Goal: Book appointment/travel/reservation

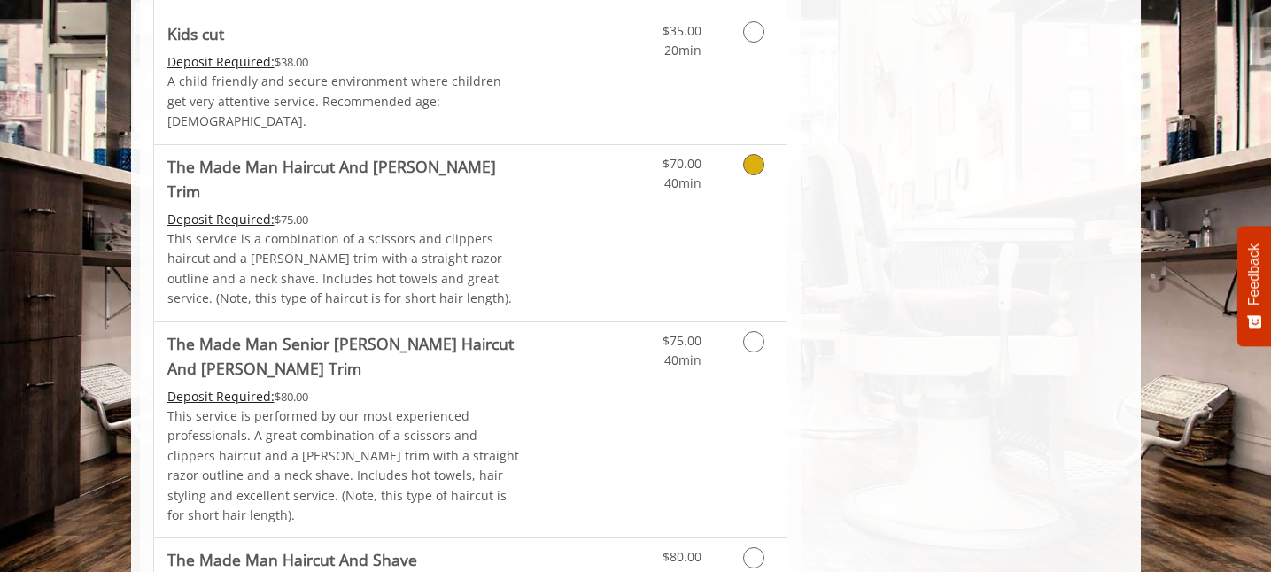
scroll to position [1284, 0]
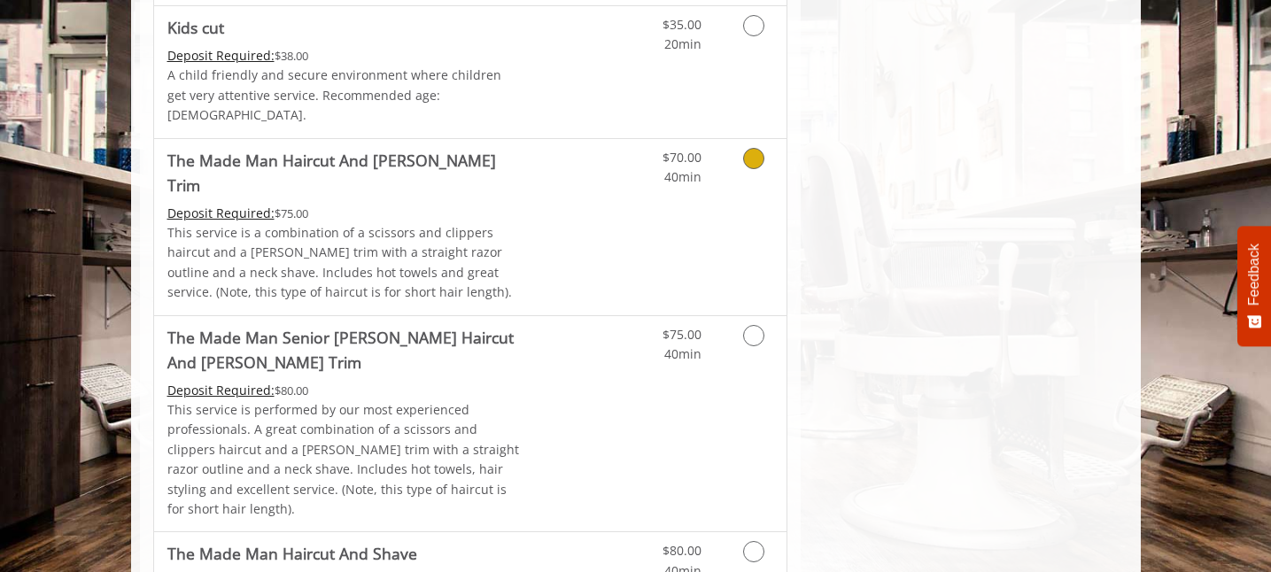
click at [757, 148] on icon "Grooming services" at bounding box center [753, 158] width 21 height 21
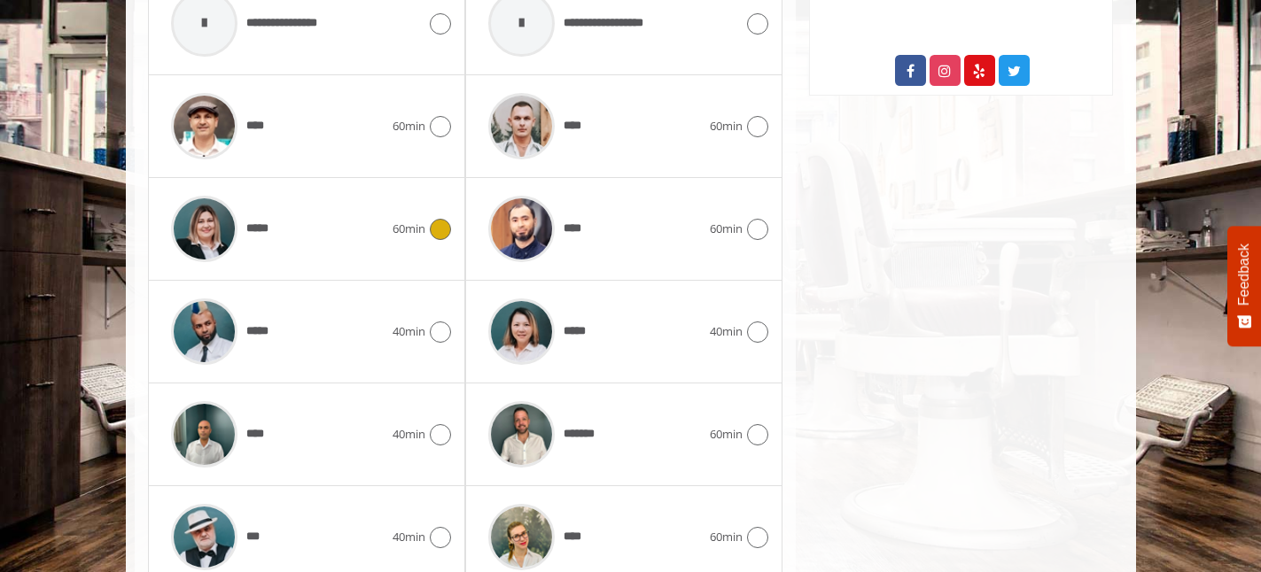
scroll to position [1059, 0]
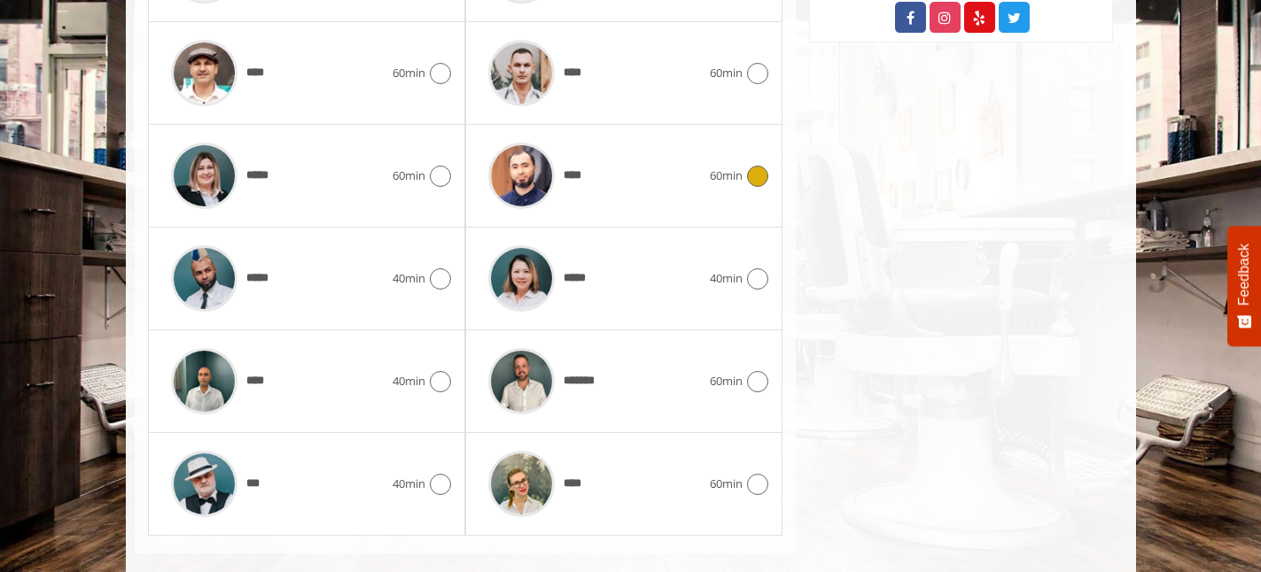
click at [742, 166] on div at bounding box center [755, 176] width 26 height 21
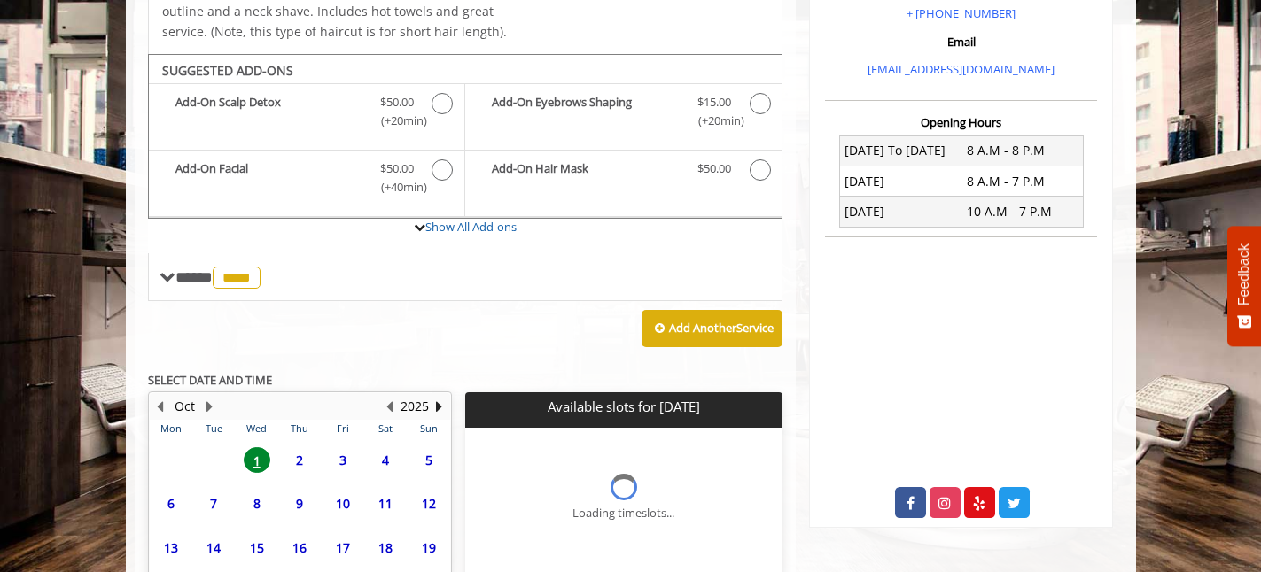
scroll to position [732, 0]
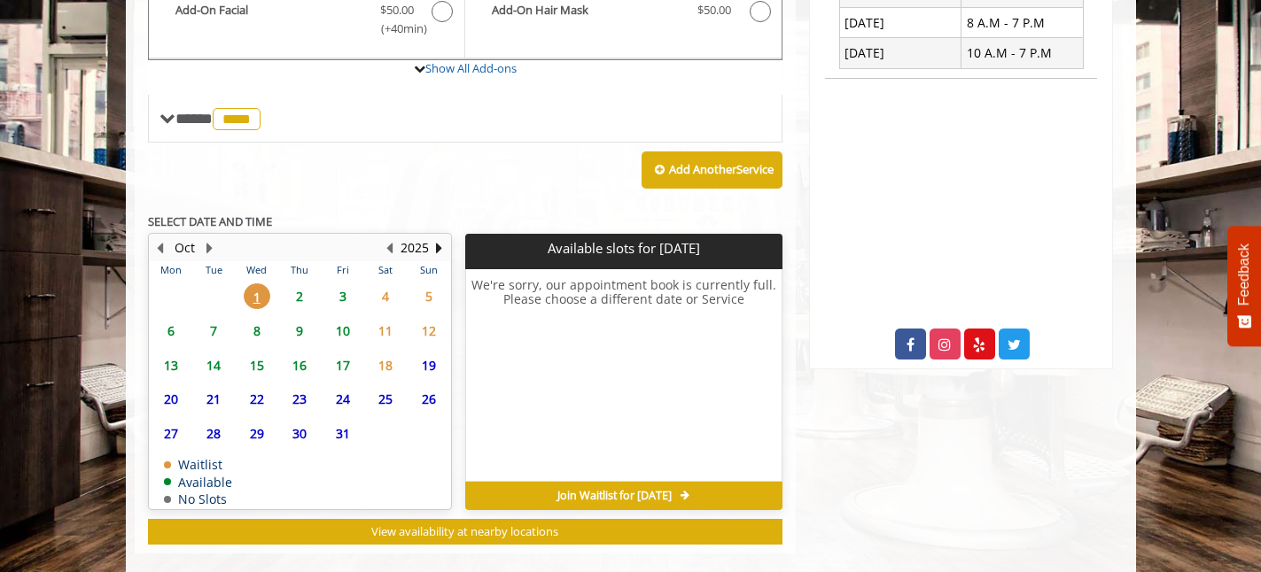
click at [312, 283] on span "2" at bounding box center [299, 296] width 27 height 26
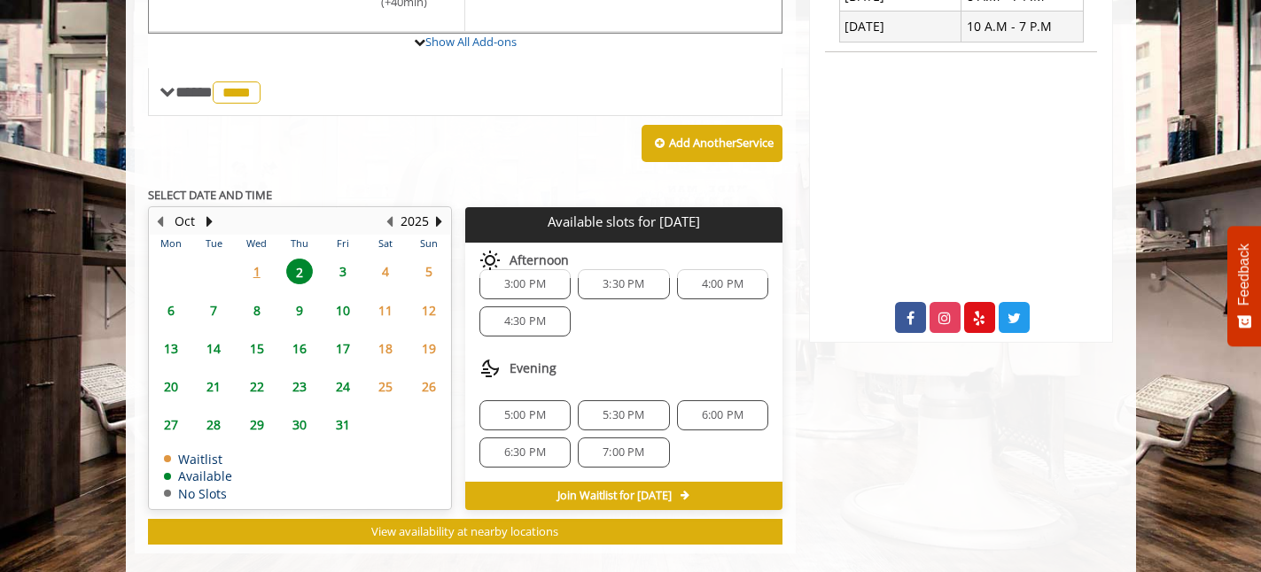
scroll to position [153, 0]
click at [704, 278] on span "4:00 PM" at bounding box center [723, 285] width 42 height 14
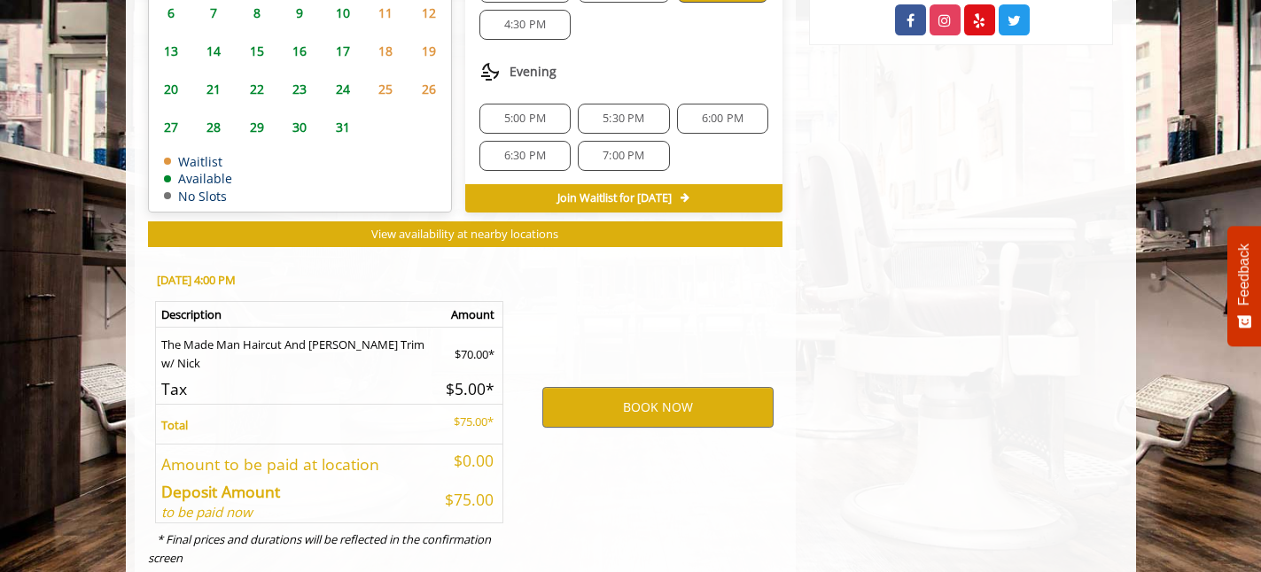
scroll to position [1078, 0]
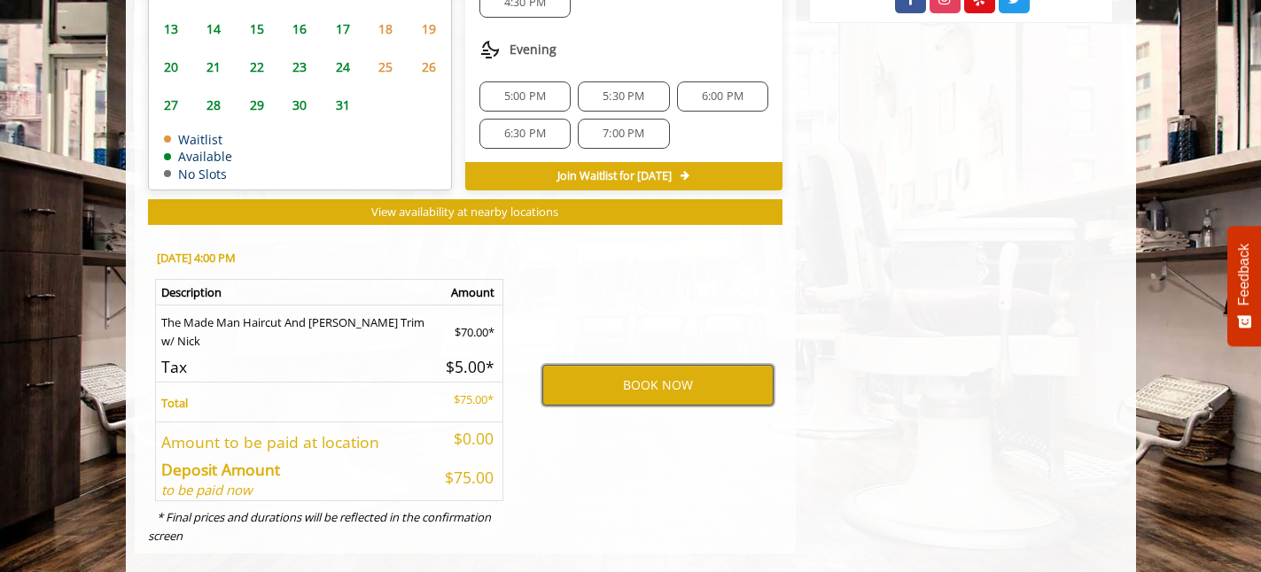
click at [663, 365] on button "BOOK NOW" at bounding box center [657, 385] width 231 height 41
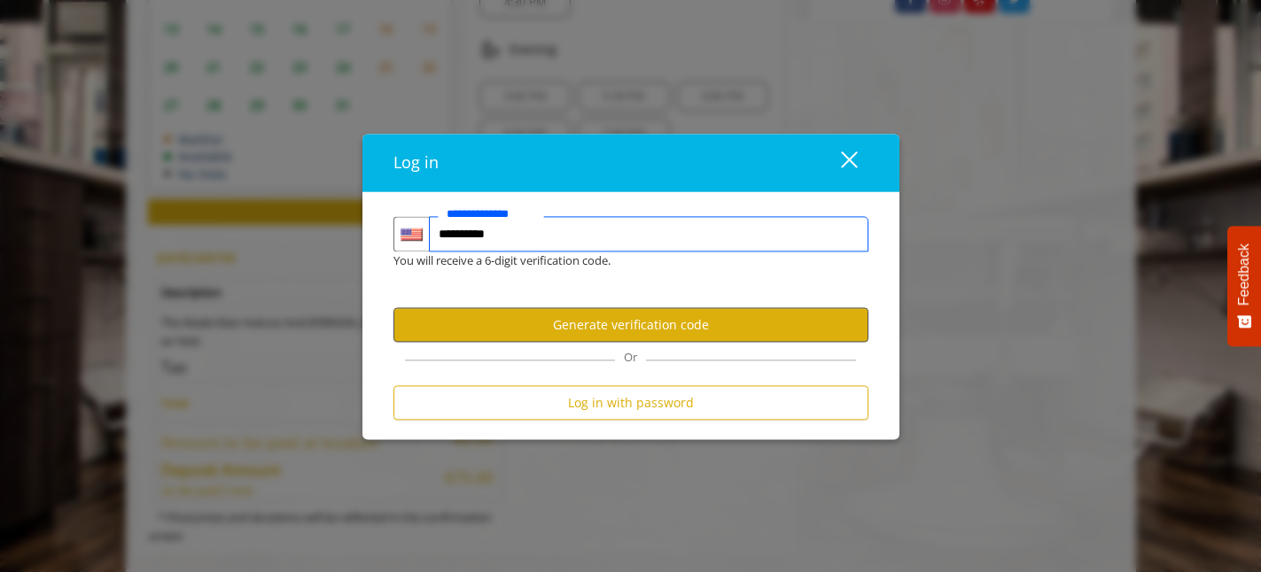
type input "**********"
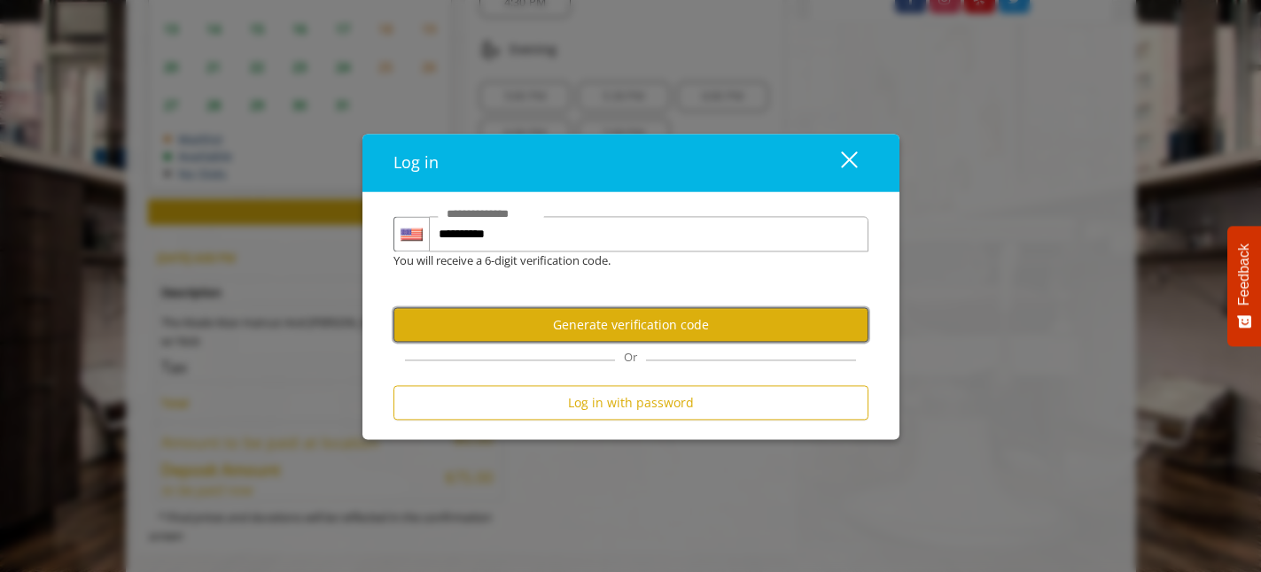
click at [565, 337] on button "Generate verification code" at bounding box center [630, 325] width 475 height 35
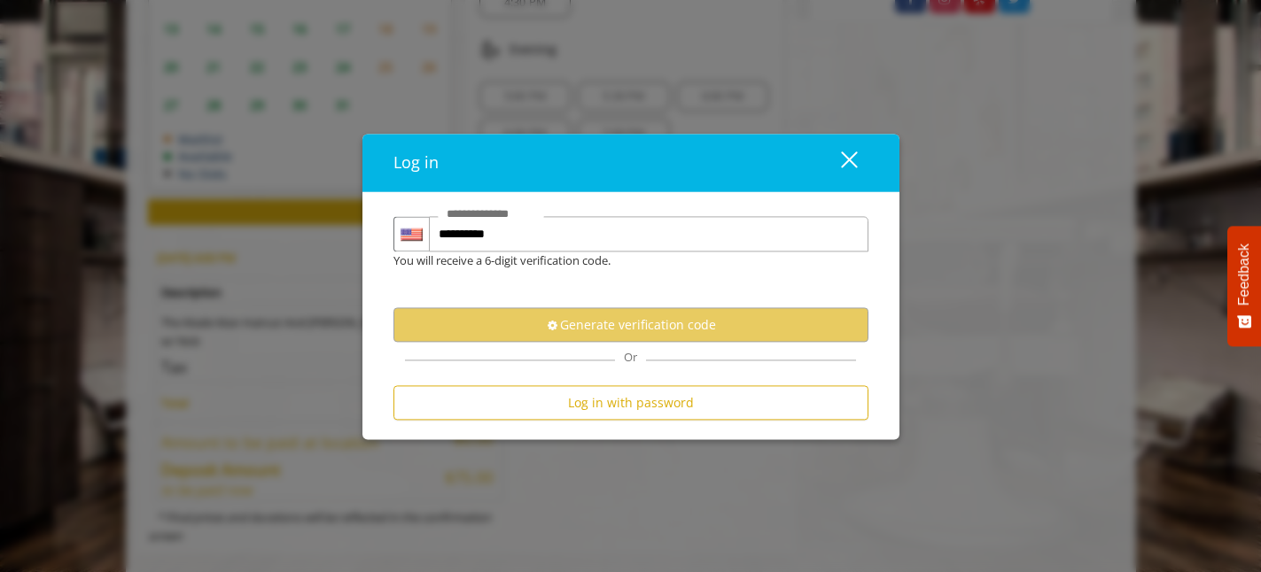
scroll to position [0, 0]
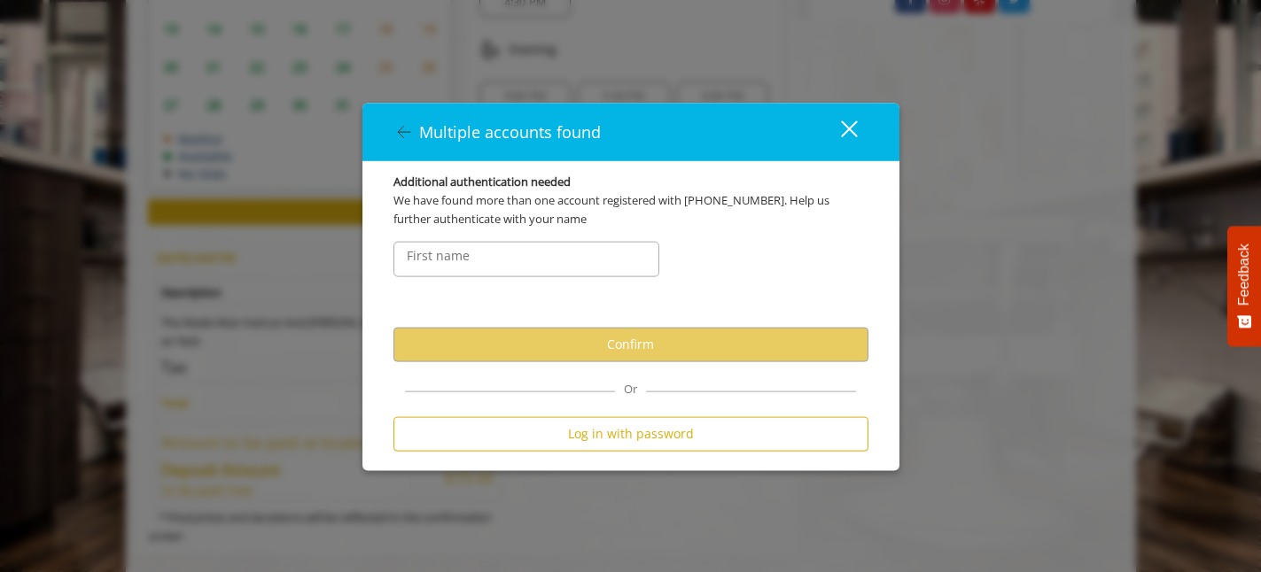
click at [462, 263] on label "First name" at bounding box center [438, 254] width 81 height 19
click at [452, 259] on label "First name" at bounding box center [438, 254] width 81 height 19
click at [472, 255] on label "First name" at bounding box center [438, 254] width 81 height 19
click at [458, 296] on div "First name" at bounding box center [630, 277] width 501 height 99
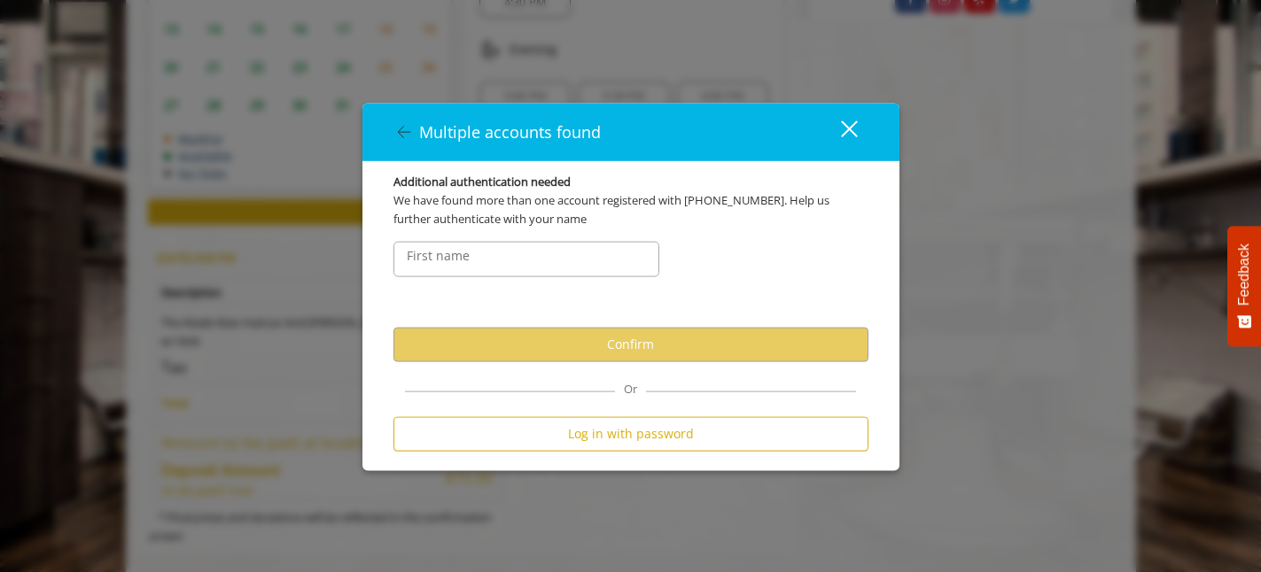
click at [422, 261] on label "First name" at bounding box center [438, 254] width 81 height 19
click at [748, 287] on div "First name" at bounding box center [630, 277] width 501 height 99
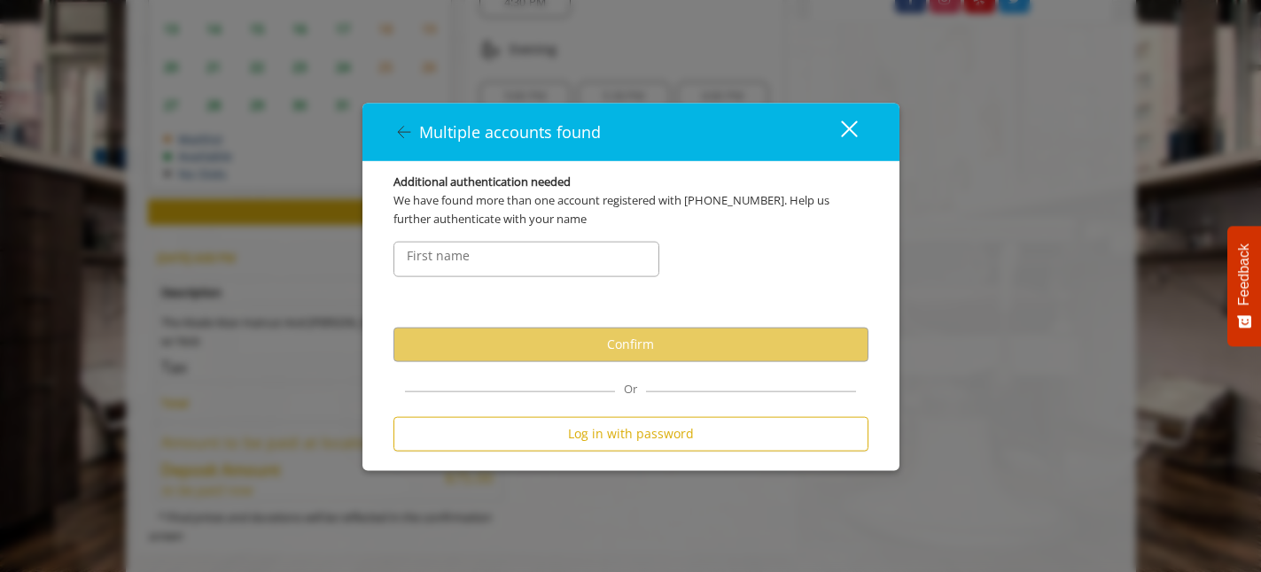
click at [438, 246] on label "First name" at bounding box center [438, 254] width 81 height 19
click at [404, 130] on icon at bounding box center [403, 131] width 21 height 21
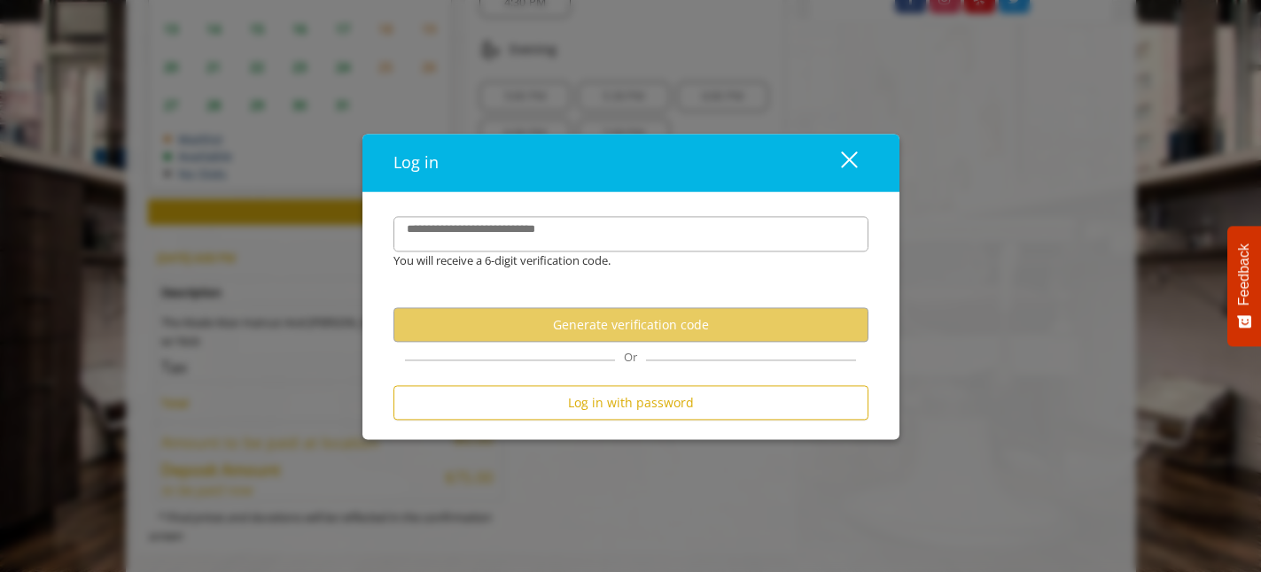
click at [506, 229] on label "**********" at bounding box center [491, 230] width 186 height 19
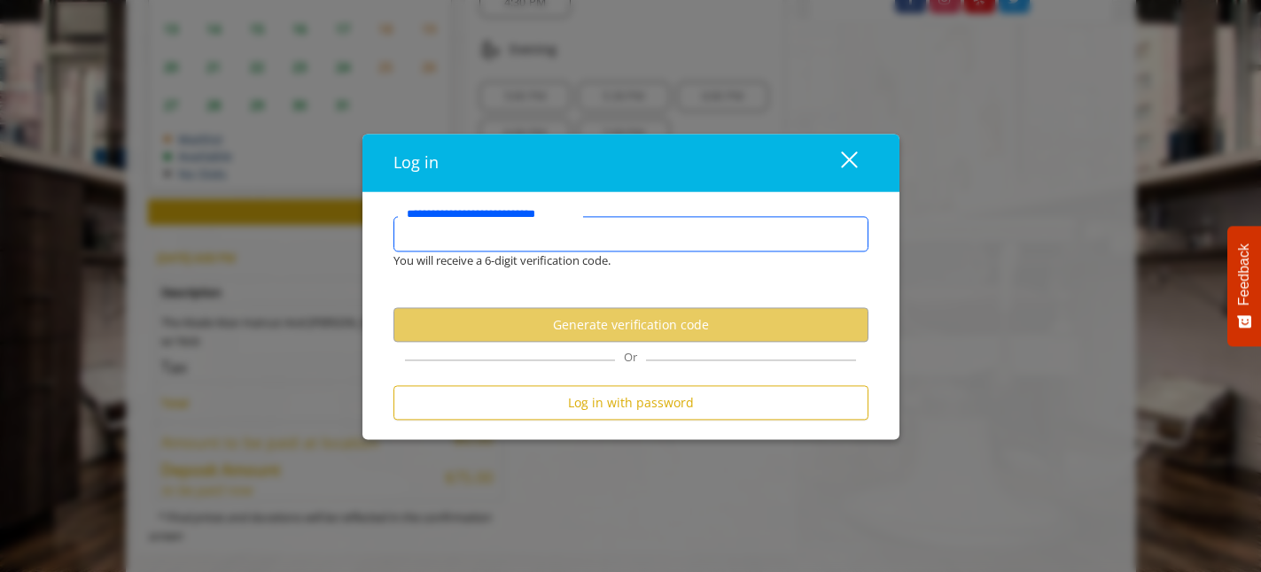
click at [506, 229] on input "**********" at bounding box center [630, 234] width 475 height 35
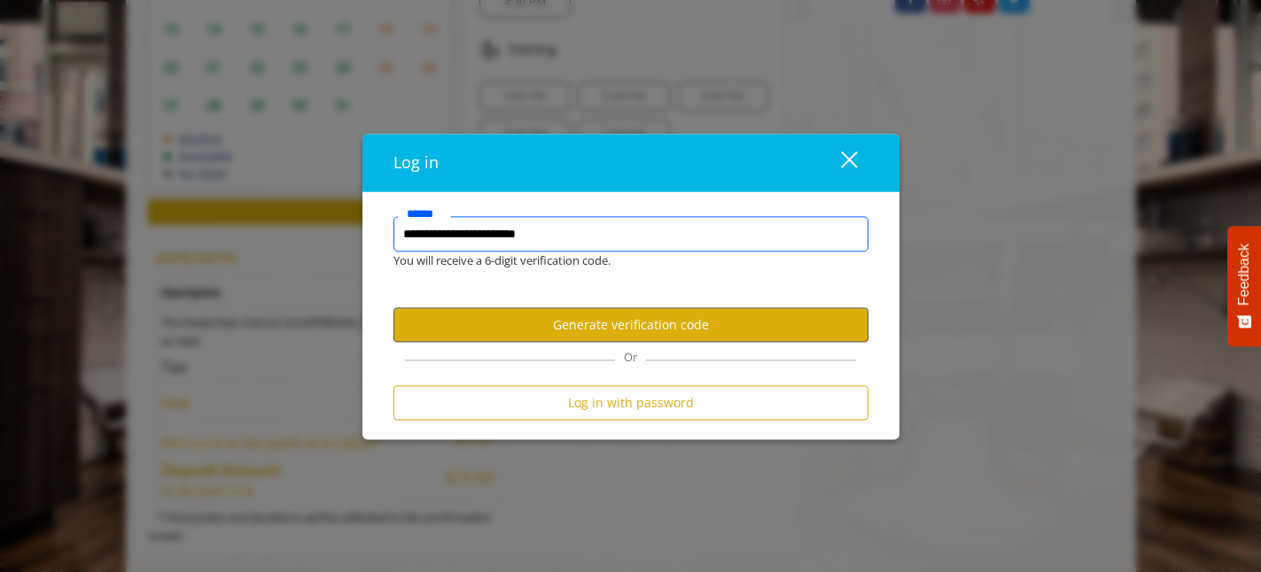
type input "**********"
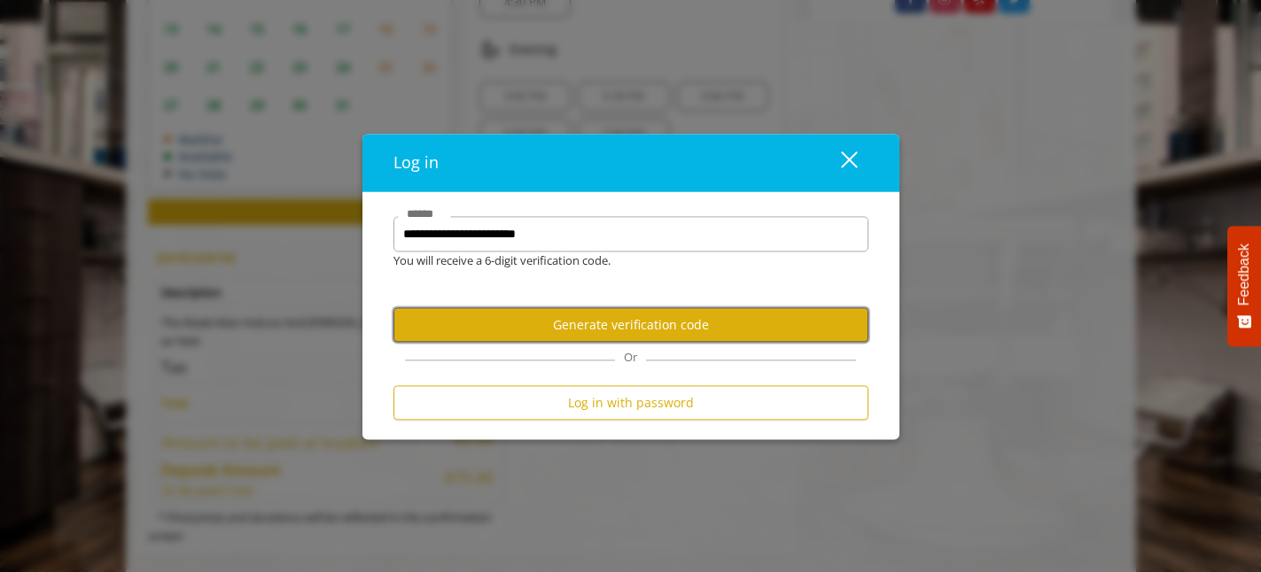
click at [601, 324] on button "Generate verification code" at bounding box center [630, 325] width 475 height 35
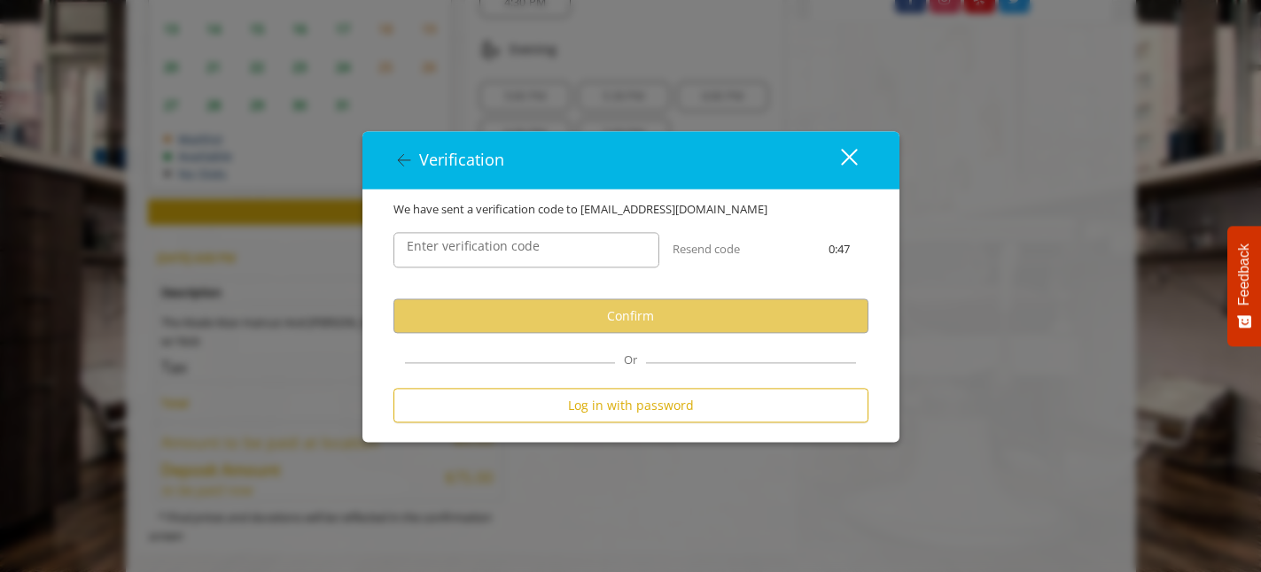
click at [438, 256] on label "Enter verification code" at bounding box center [473, 246] width 151 height 19
click at [438, 256] on input "Enter verification code" at bounding box center [526, 250] width 266 height 35
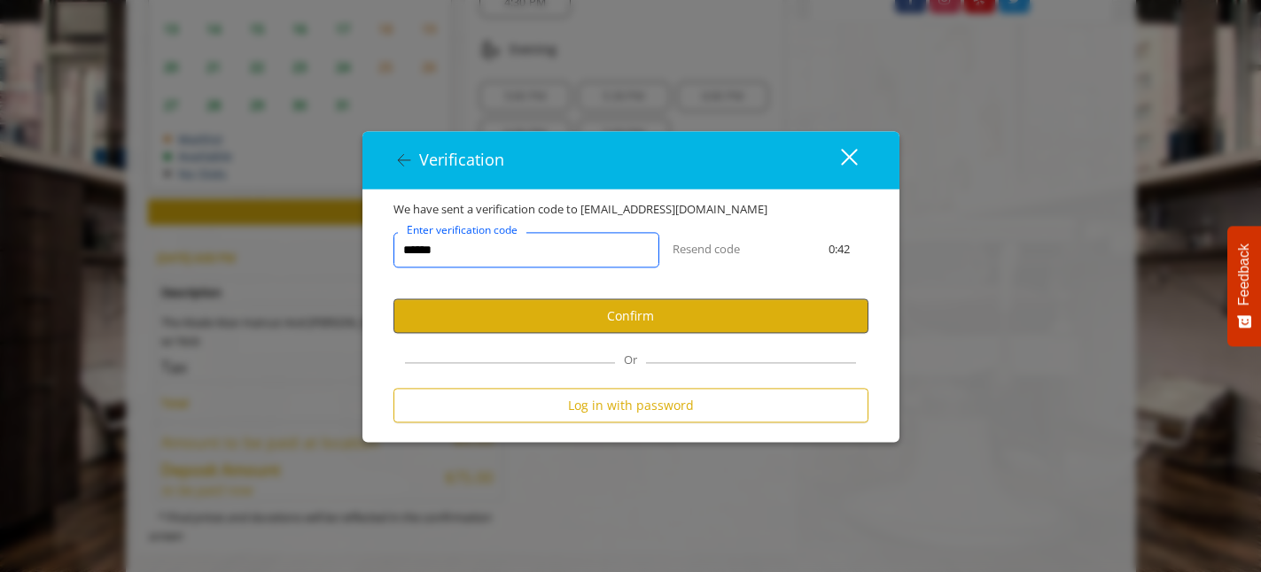
type input "******"
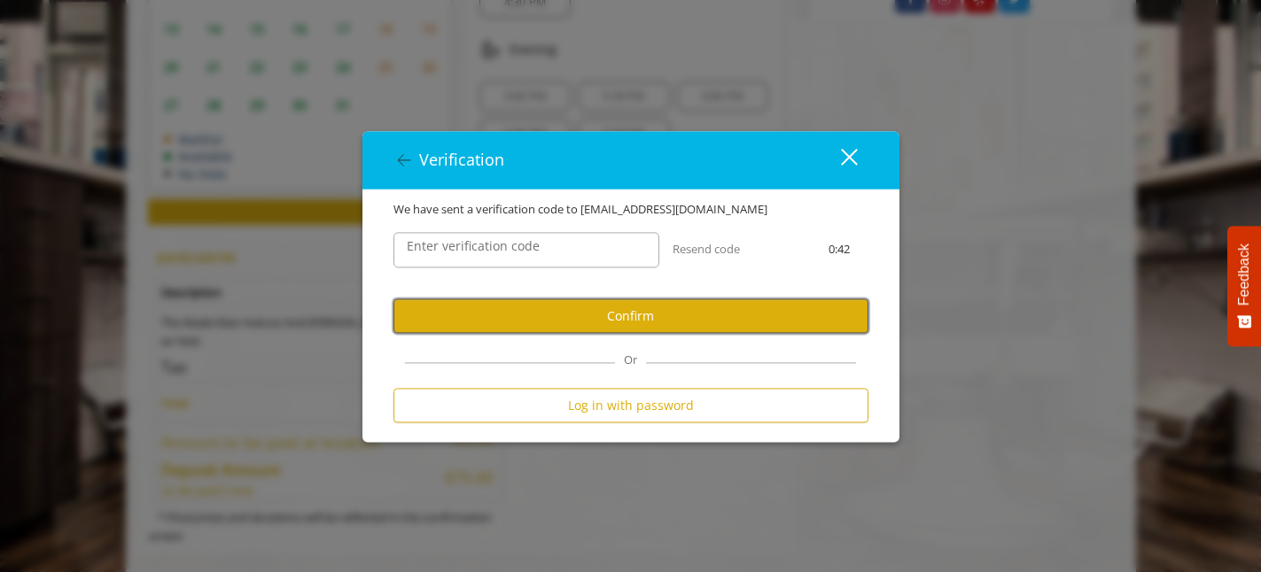
click at [557, 309] on button "Confirm" at bounding box center [630, 316] width 475 height 35
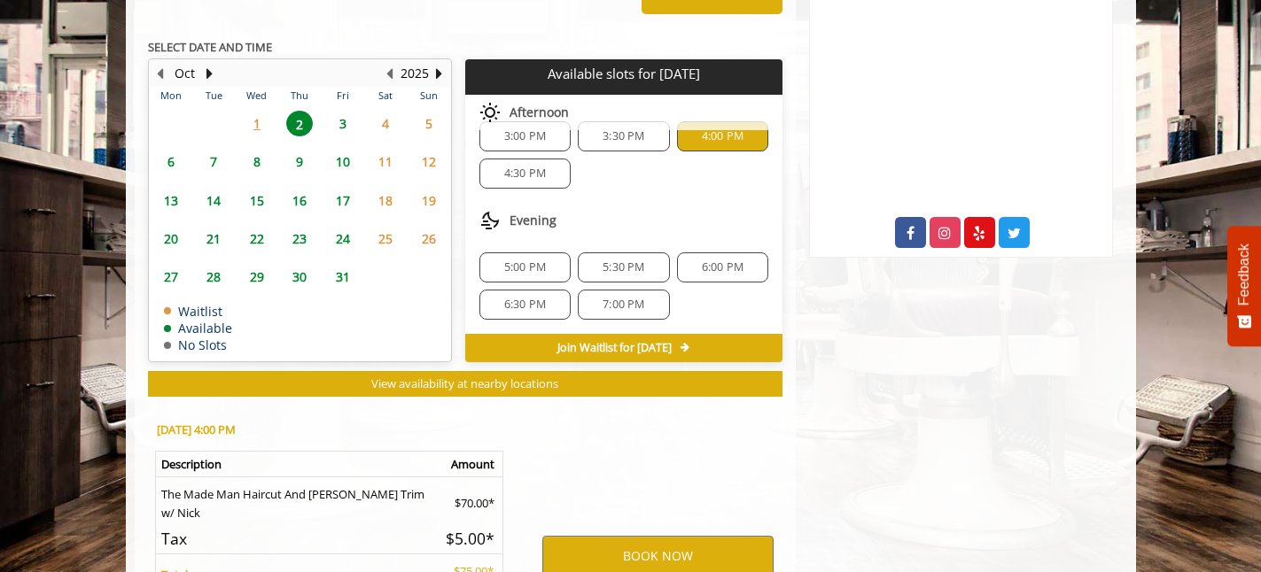
scroll to position [980, 0]
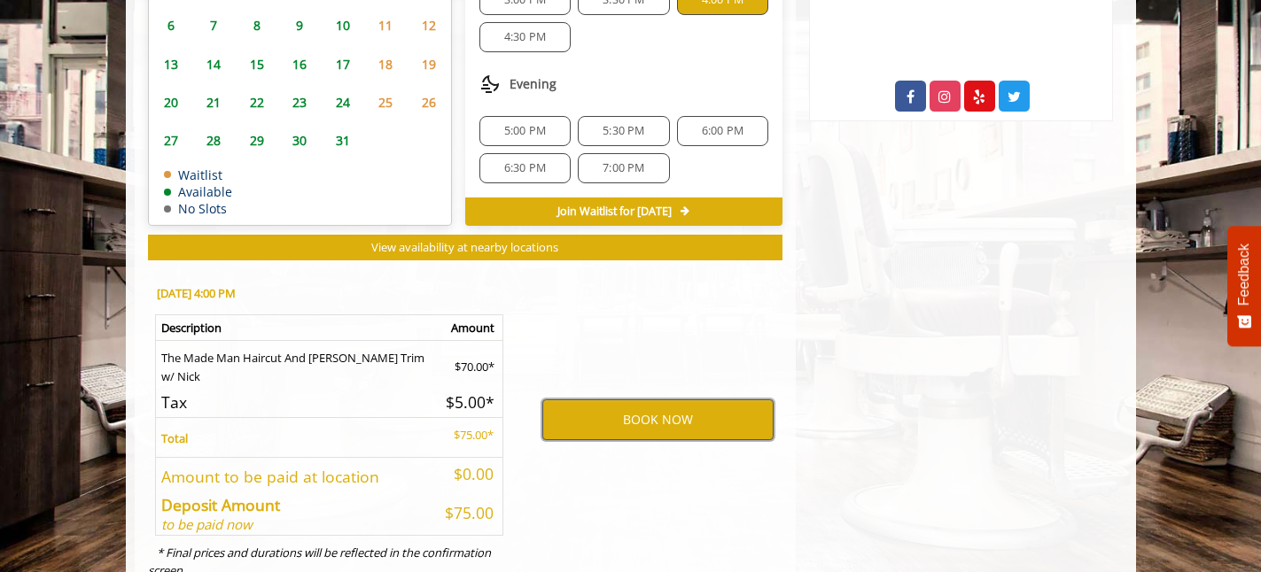
click at [653, 400] on button "BOOK NOW" at bounding box center [657, 420] width 231 height 41
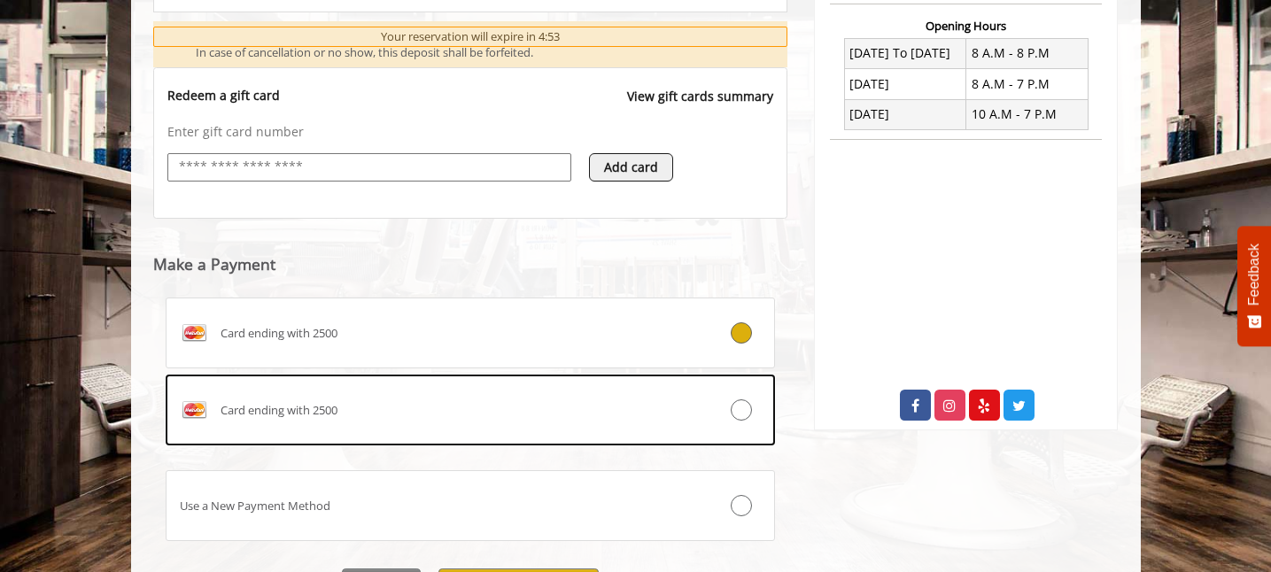
scroll to position [769, 0]
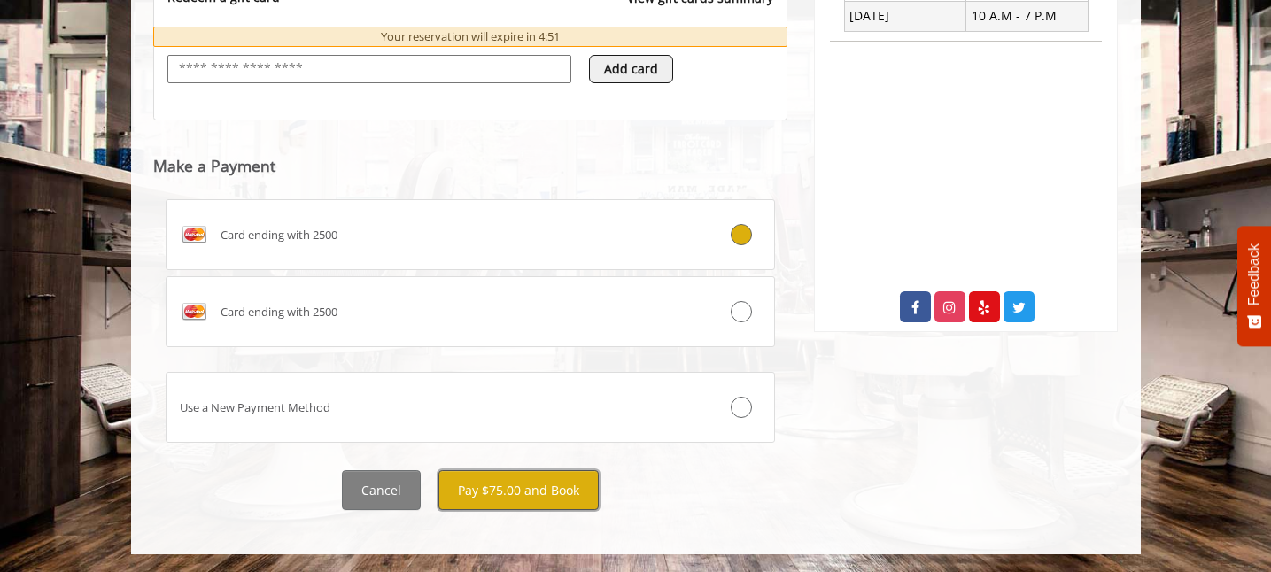
click at [495, 489] on button "Pay $75.00 and Book" at bounding box center [518, 490] width 160 height 40
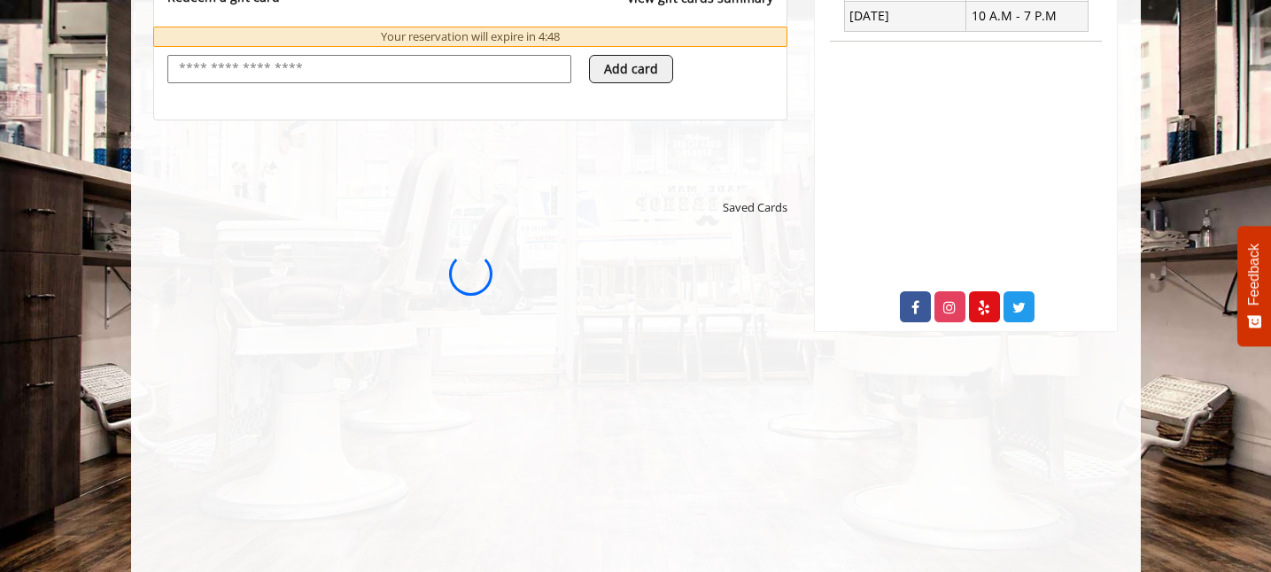
scroll to position [0, 0]
